Goal: Task Accomplishment & Management: Complete application form

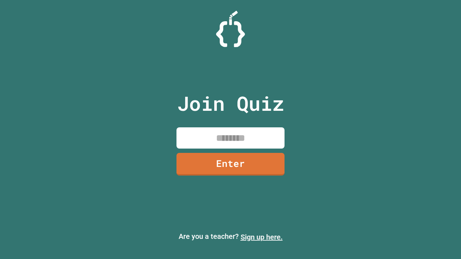
click at [262, 237] on link "Sign up here." at bounding box center [262, 237] width 42 height 9
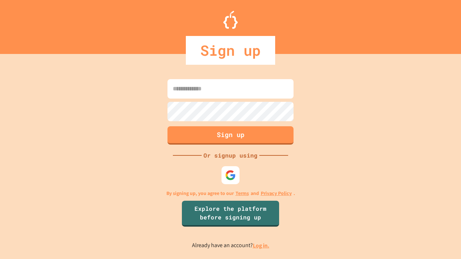
click at [262, 246] on link "Log in." at bounding box center [261, 246] width 17 height 8
